Goal: Complete application form

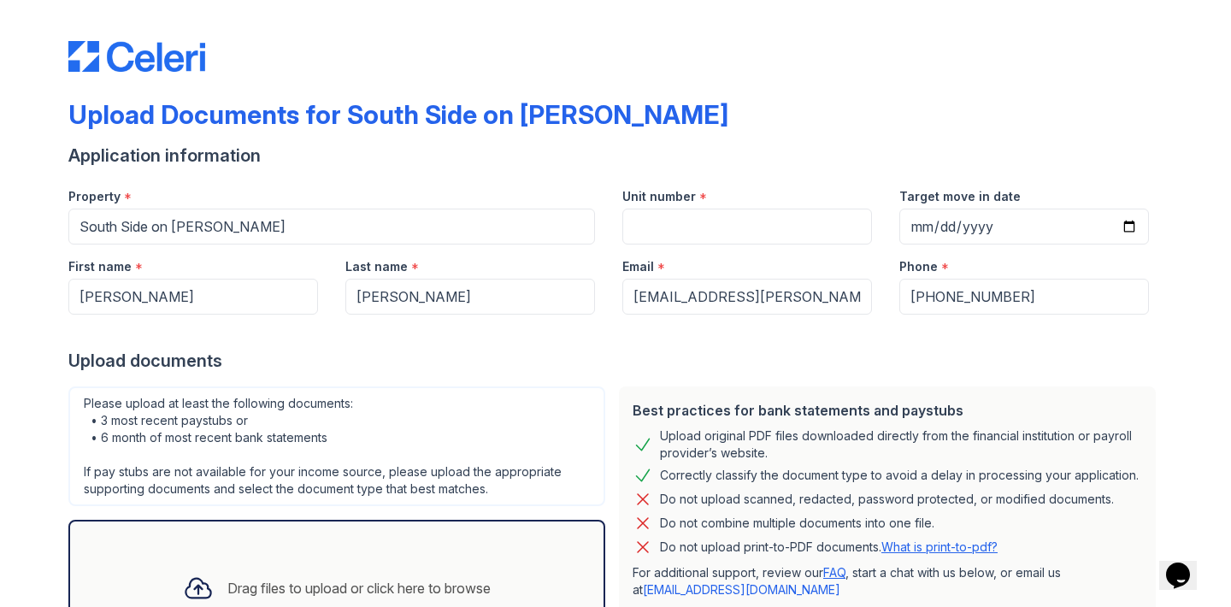
click at [1114, 197] on div "Target move in date" at bounding box center [1024, 191] width 250 height 34
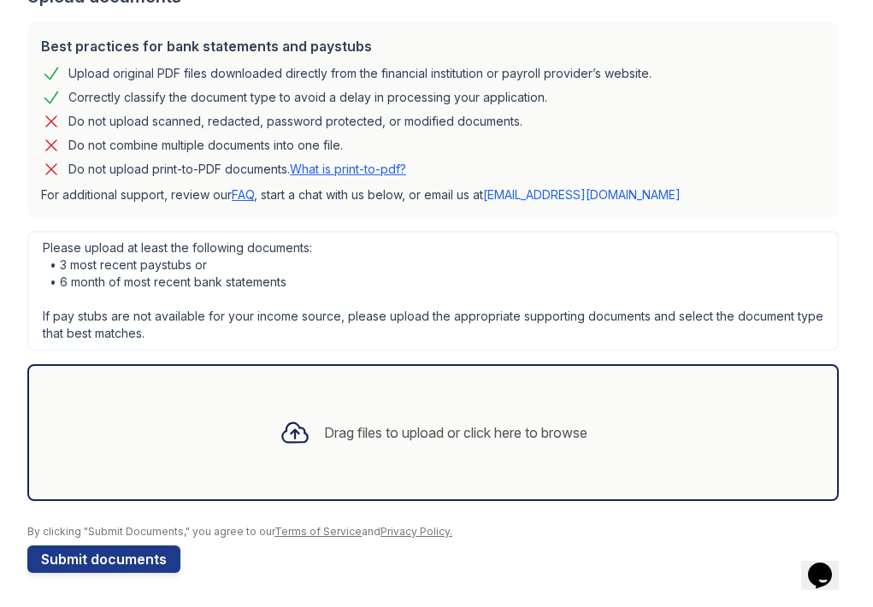
scroll to position [364, 0]
click at [414, 437] on div "Drag files to upload or click here to browse" at bounding box center [455, 432] width 263 height 21
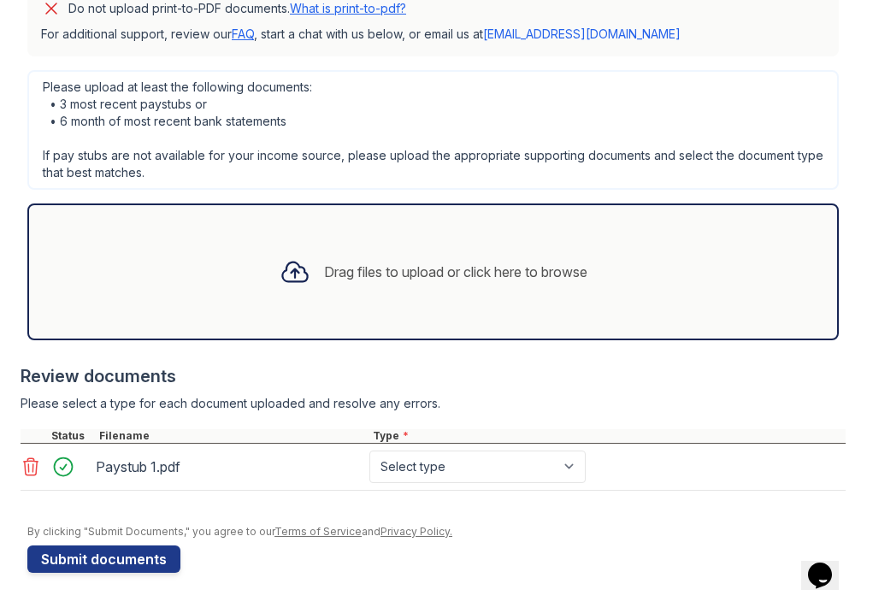
scroll to position [525, 0]
click at [504, 271] on div "Drag files to upload or click here to browse" at bounding box center [455, 272] width 263 height 21
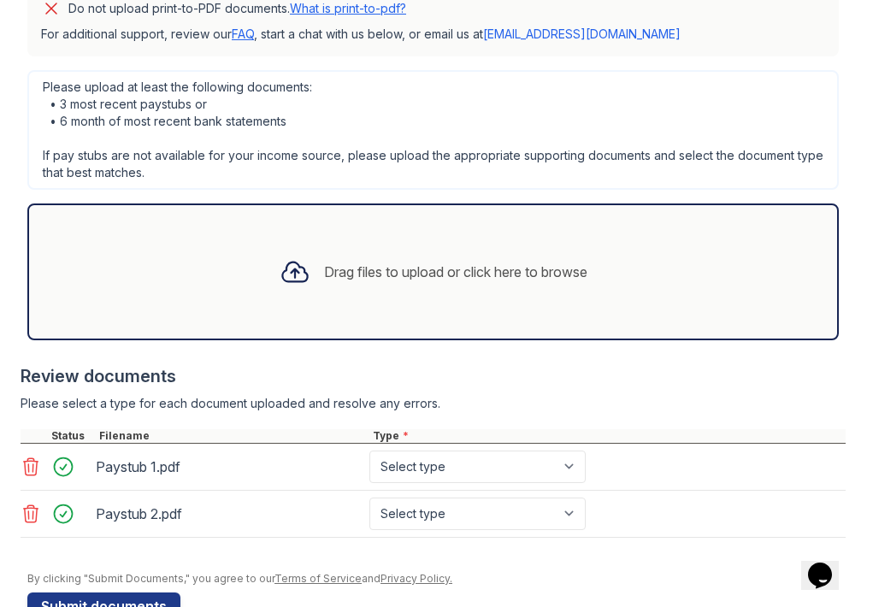
click at [451, 271] on div "Drag files to upload or click here to browse" at bounding box center [455, 272] width 263 height 21
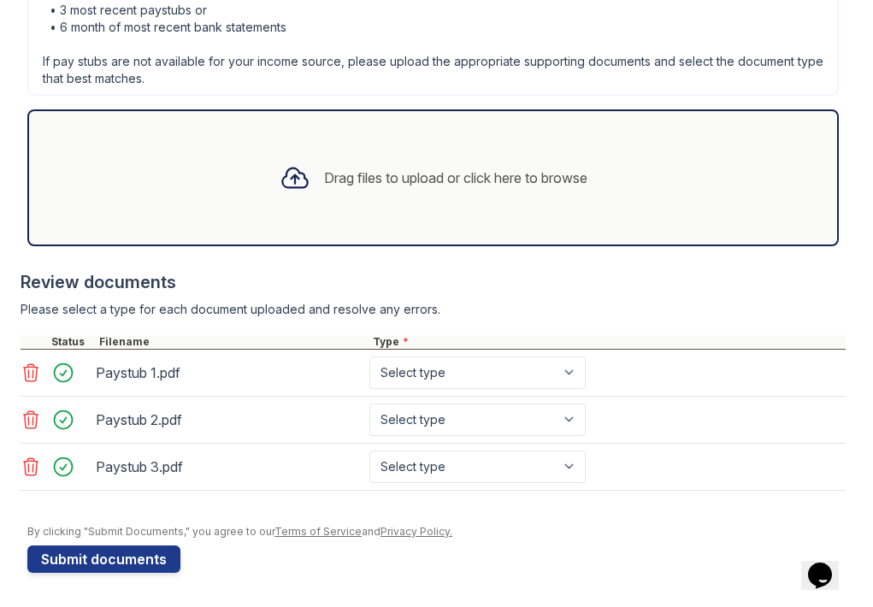
scroll to position [619, 0]
select select "paystub"
click at [569, 504] on div at bounding box center [433, 499] width 825 height 17
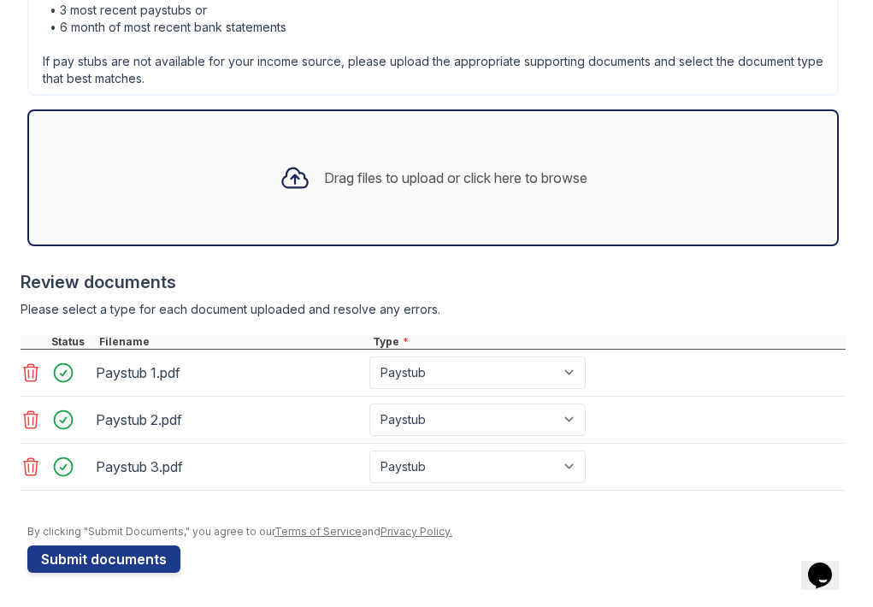
scroll to position [0, 0]
click at [159, 549] on button "Submit documents" at bounding box center [103, 558] width 153 height 27
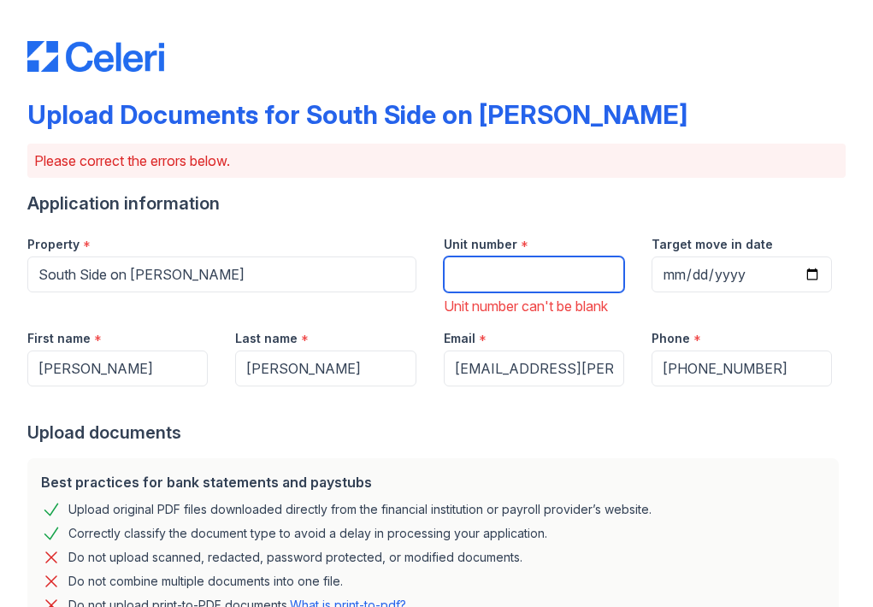
click at [480, 284] on input "Unit number" at bounding box center [534, 275] width 180 height 36
type input "249"
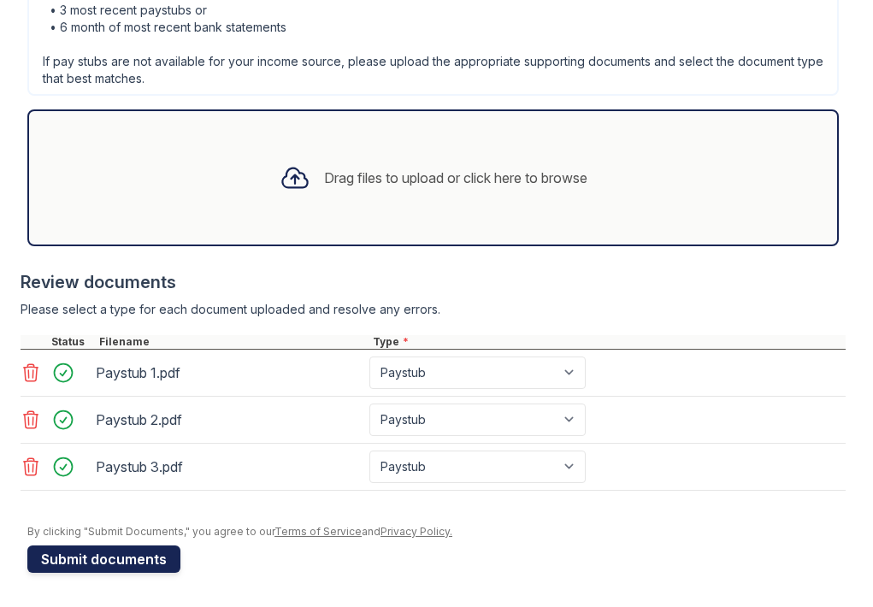
scroll to position [691, 0]
click at [133, 558] on button "Submit documents" at bounding box center [103, 558] width 153 height 27
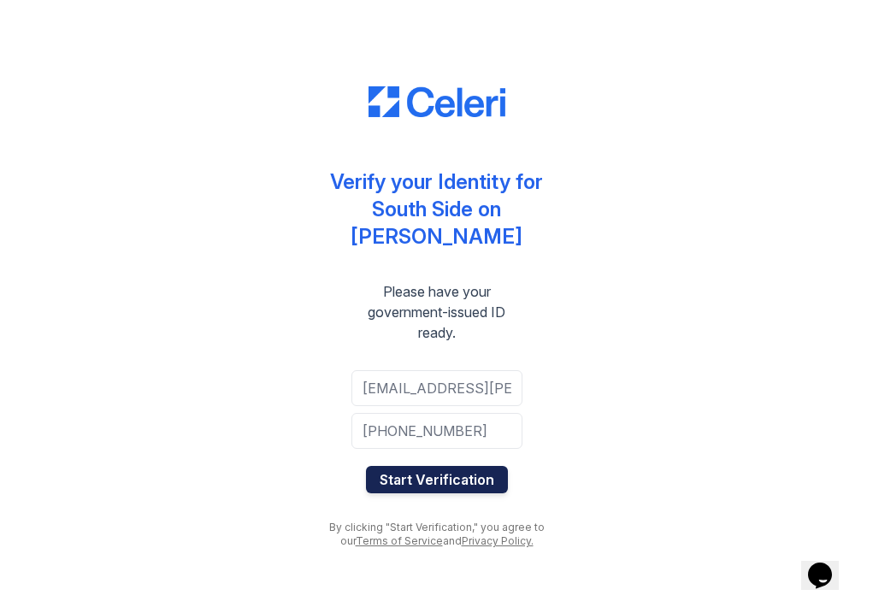
click at [476, 466] on button "Start Verification" at bounding box center [437, 479] width 142 height 27
